Goal: Task Accomplishment & Management: Use online tool/utility

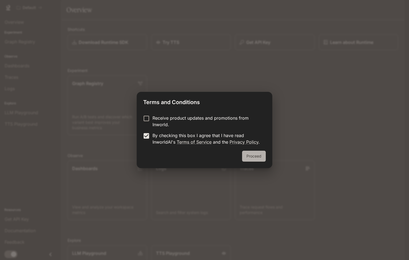
click at [255, 156] on button "Proceed" at bounding box center [254, 155] width 24 height 11
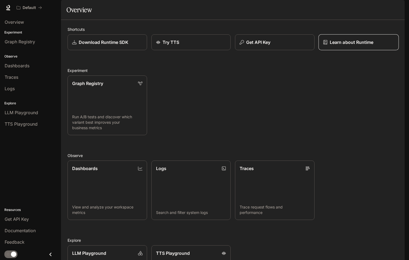
click at [350, 45] on p "Learn about Runtime" at bounding box center [351, 42] width 44 height 7
click at [26, 43] on span "Graph Registry" at bounding box center [20, 41] width 30 height 7
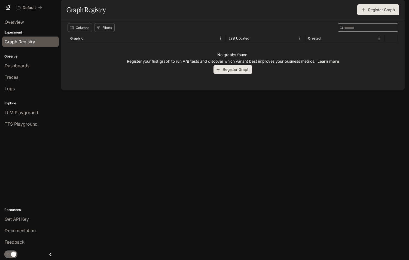
click at [245, 74] on button "Register Graph" at bounding box center [232, 69] width 39 height 9
